Goal: Task Accomplishment & Management: Complete application form

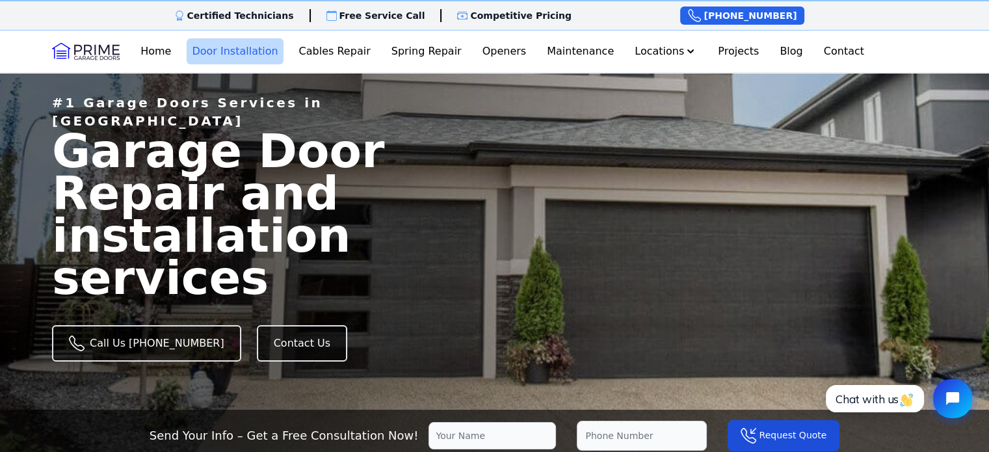
click at [276, 51] on link "Door Installation" at bounding box center [235, 51] width 96 height 26
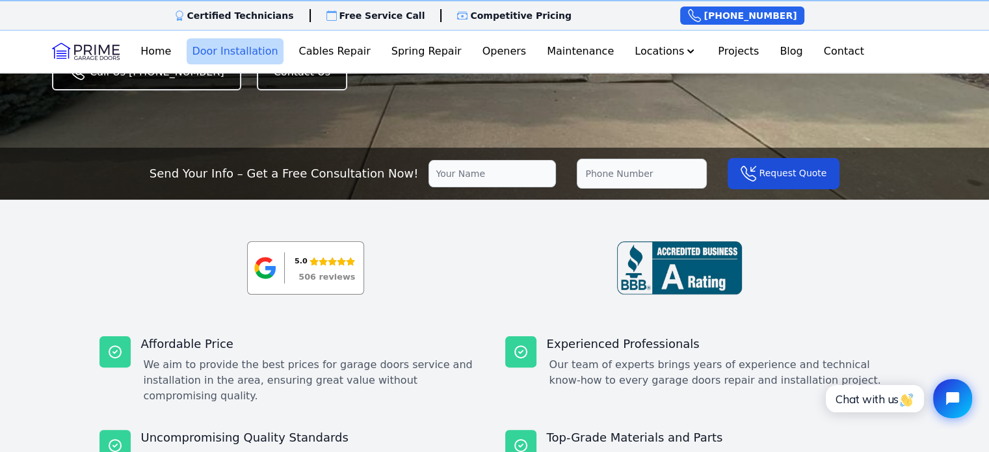
scroll to position [195, 0]
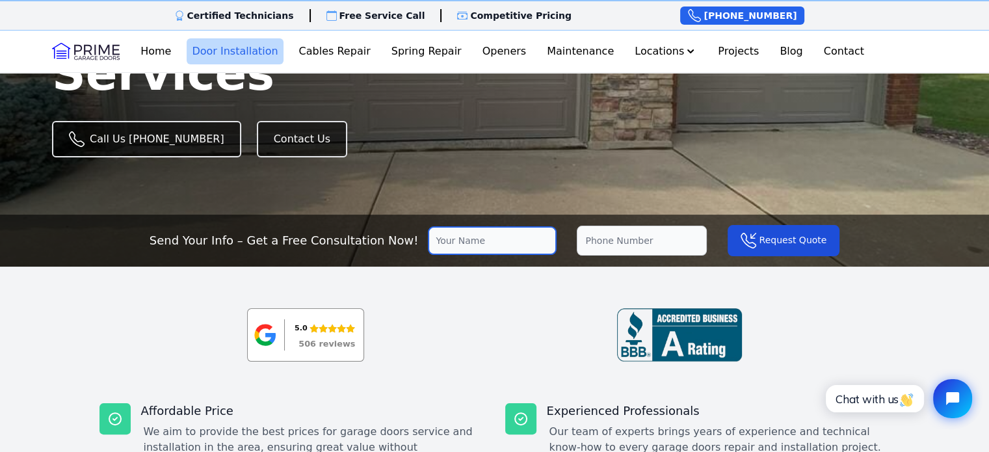
click at [469, 254] on input "text" at bounding box center [492, 240] width 127 height 27
type input "Jack Brrows"
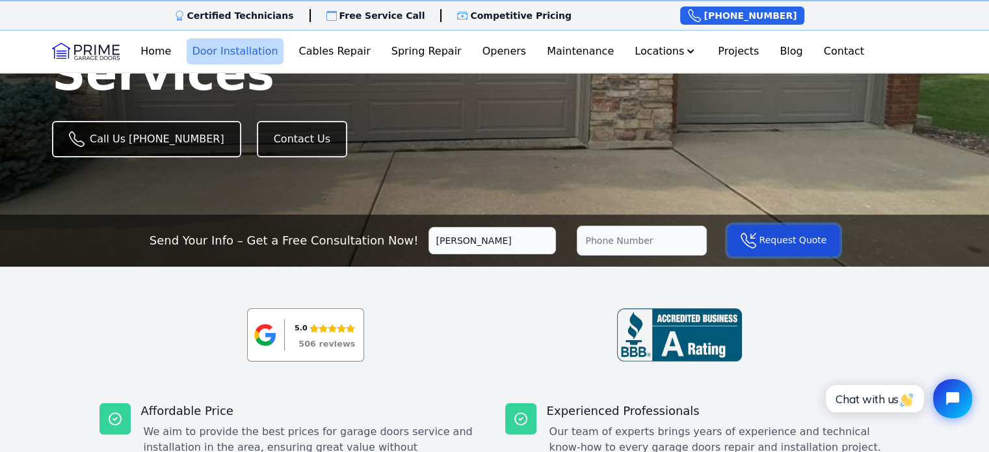
click at [740, 256] on button "Request Quote" at bounding box center [784, 240] width 112 height 31
type input "3689932732"
click at [740, 256] on button "Request Quote" at bounding box center [784, 240] width 112 height 31
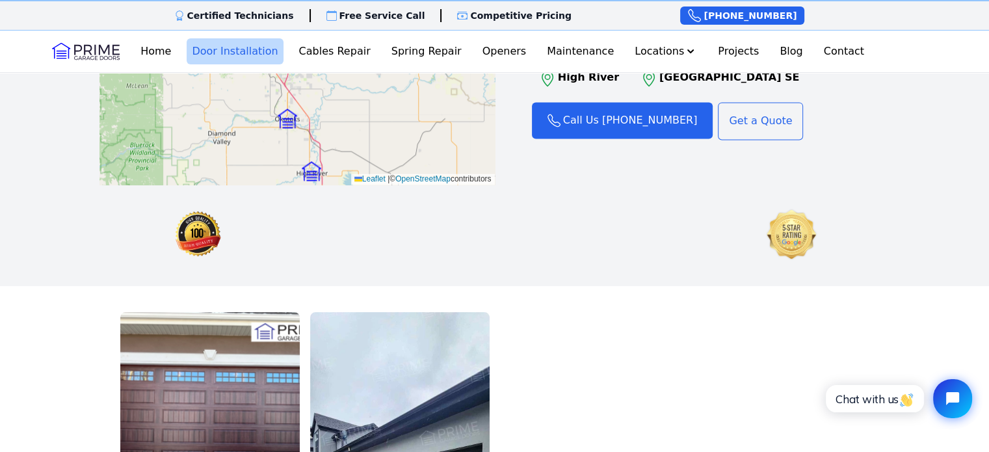
scroll to position [1361, 0]
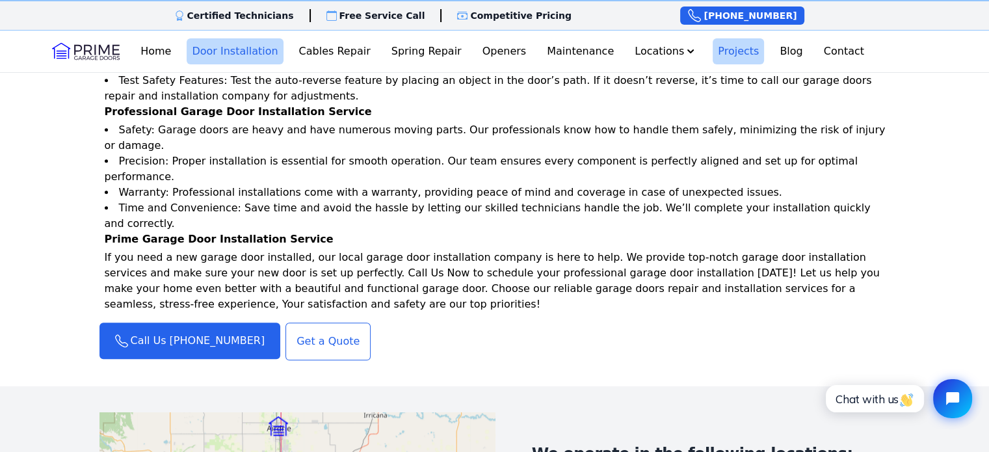
click at [731, 54] on link "Projects" at bounding box center [738, 51] width 51 height 26
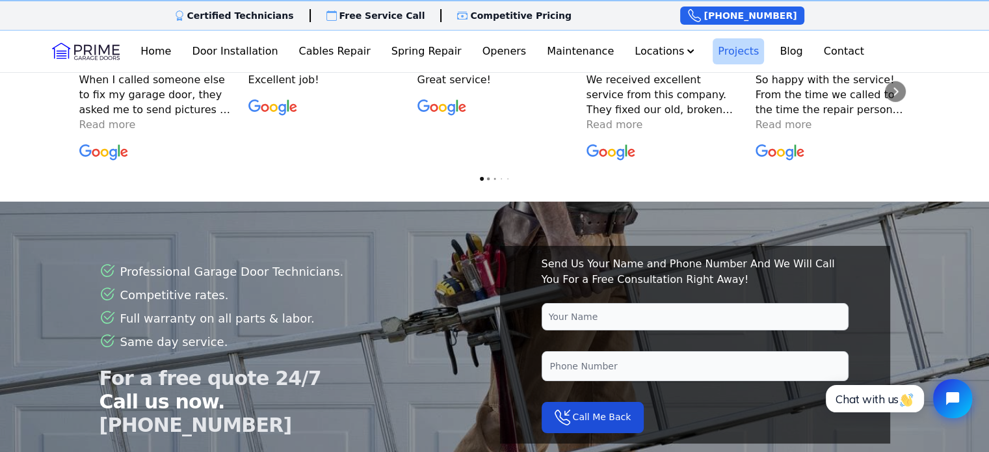
scroll to position [3057, 0]
